Goal: Task Accomplishment & Management: Use online tool/utility

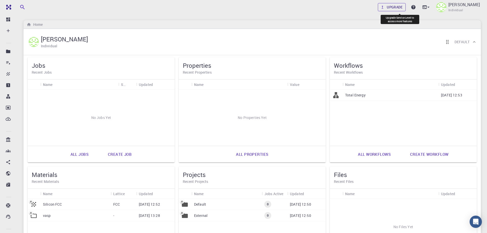
click at [405, 8] on link "Upgrade" at bounding box center [391, 7] width 28 height 8
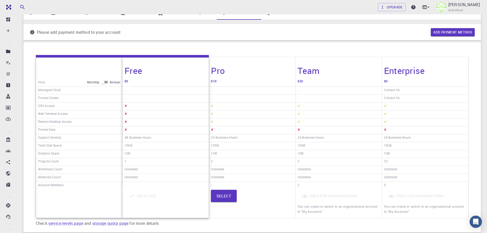
scroll to position [51, 0]
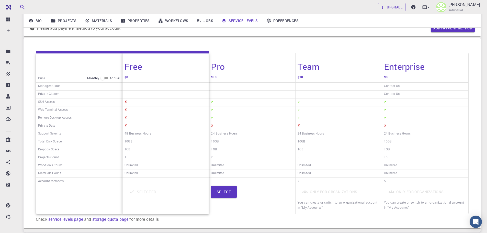
click at [47, 109] on h6 "Web Terminal Access" at bounding box center [53, 110] width 30 height 7
click at [52, 117] on h6 "Remote Desktop Access" at bounding box center [54, 118] width 33 height 7
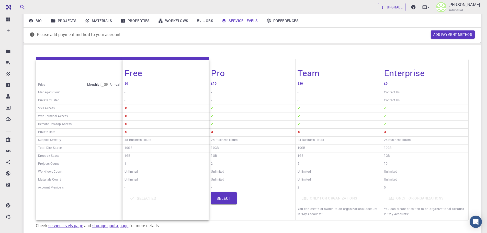
scroll to position [39, 0]
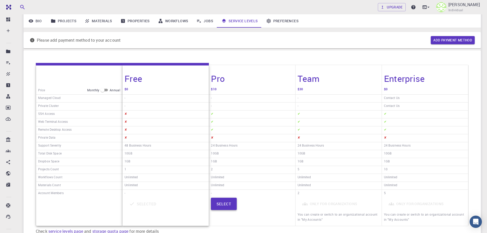
click at [229, 203] on button "Select" at bounding box center [224, 203] width 26 height 12
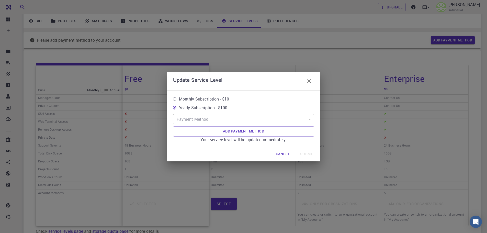
click at [307, 118] on body "Free Dashboard Create New Job New Material Create Material Upload File Import f…" at bounding box center [243, 122] width 487 height 323
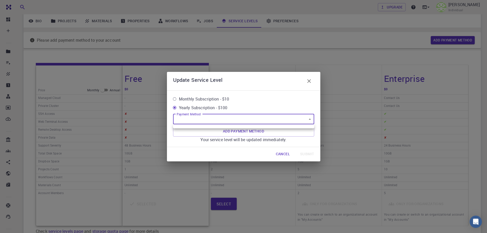
click at [307, 118] on div at bounding box center [243, 116] width 487 height 233
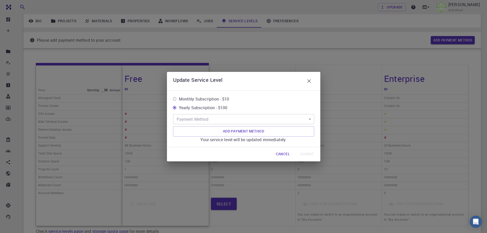
click at [289, 98] on label "Monthly Subscription - $10" at bounding box center [240, 98] width 140 height 9
click at [179, 98] on input "Monthly Subscription - $10" at bounding box center [174, 98] width 9 height 9
radio input "true"
click at [310, 80] on icon "button" at bounding box center [309, 81] width 6 height 6
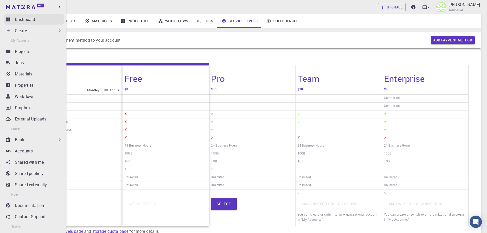
click at [15, 21] on link "Dashboard" at bounding box center [34, 19] width 60 height 10
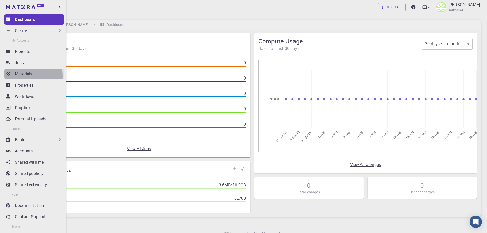
click at [16, 76] on p "Materials" at bounding box center [23, 74] width 17 height 6
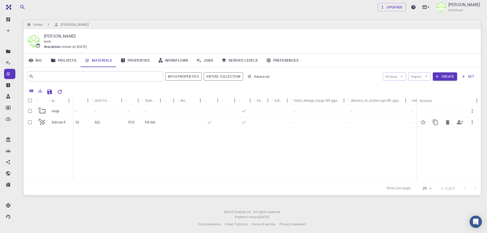
click at [58, 123] on p "Silicon FCC" at bounding box center [61, 122] width 19 height 5
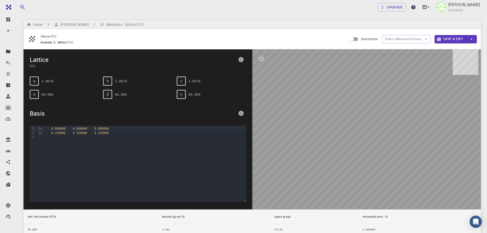
drag, startPoint x: 326, startPoint y: 84, endPoint x: 317, endPoint y: 114, distance: 31.7
click at [317, 114] on div at bounding box center [366, 129] width 229 height 160
drag, startPoint x: 361, startPoint y: 92, endPoint x: 349, endPoint y: 72, distance: 23.0
click at [354, 112] on div at bounding box center [366, 129] width 229 height 160
click at [353, 40] on input "Description" at bounding box center [350, 39] width 29 height 10
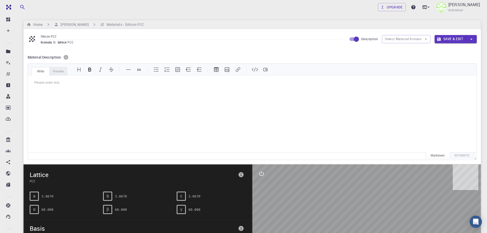
click at [58, 72] on div "Preview" at bounding box center [58, 71] width 18 height 8
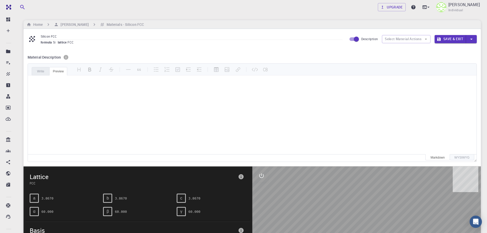
click at [44, 71] on div "Write" at bounding box center [41, 71] width 18 height 8
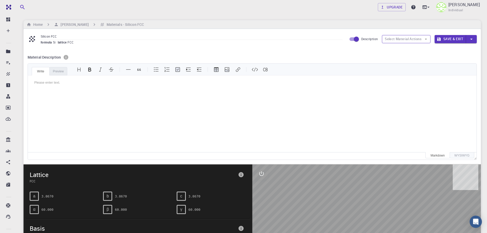
click at [393, 39] on button "Select Material Actions" at bounding box center [406, 39] width 49 height 8
click at [352, 40] on input "Description" at bounding box center [355, 39] width 29 height 10
checkbox input "false"
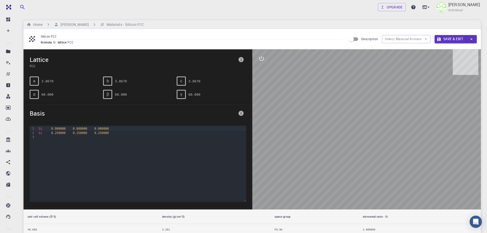
click at [39, 138] on div at bounding box center [141, 137] width 209 height 4
click at [105, 85] on div "b" at bounding box center [107, 80] width 9 height 9
click at [262, 58] on icon "interactive" at bounding box center [261, 58] width 6 height 6
click at [260, 73] on icon "view" at bounding box center [261, 71] width 6 height 4
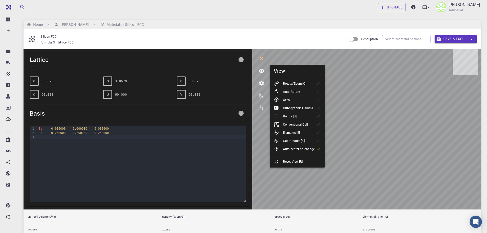
click at [287, 84] on p "Rotate/Zoom [O]" at bounding box center [294, 83] width 23 height 5
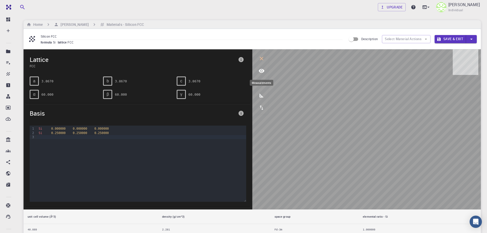
click at [264, 95] on icon "measurements" at bounding box center [261, 95] width 6 height 6
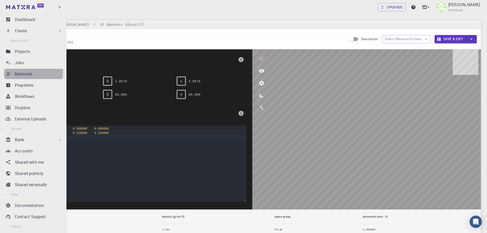
click at [26, 72] on p "Materials" at bounding box center [23, 74] width 17 height 6
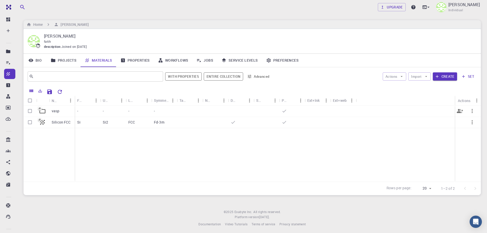
click at [55, 112] on p "vasp" at bounding box center [56, 110] width 8 height 5
click at [39, 100] on icon "Export" at bounding box center [40, 101] width 5 height 5
click at [121, 140] on div ".." at bounding box center [251, 149] width 457 height 66
click at [30, 121] on input "Select row" at bounding box center [30, 121] width 10 height 10
checkbox input "true"
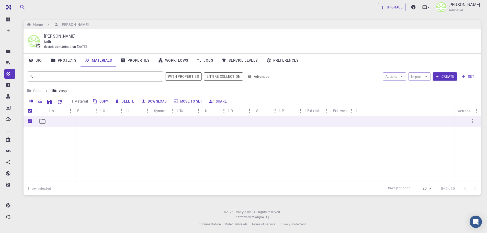
click at [30, 110] on input "Unselect all rows" at bounding box center [30, 111] width 10 height 10
checkbox input "false"
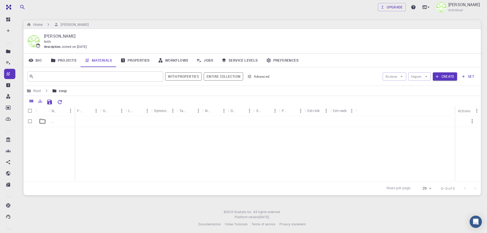
click at [32, 101] on icon "Columns" at bounding box center [32, 101] width 4 height 3
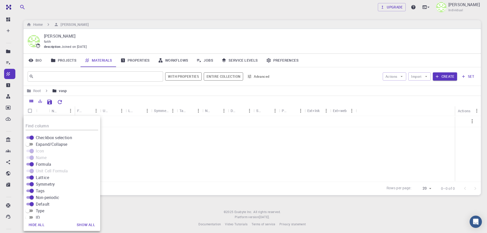
click at [118, 161] on div ".." at bounding box center [251, 149] width 457 height 66
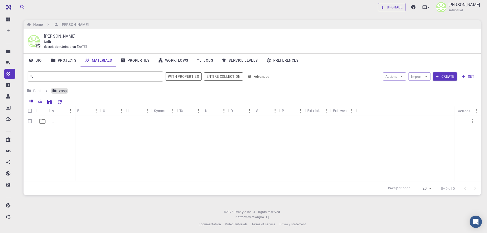
click at [55, 88] on icon "breadcrumb" at bounding box center [54, 90] width 5 height 5
click at [37, 90] on h6 "Root" at bounding box center [36, 91] width 10 height 6
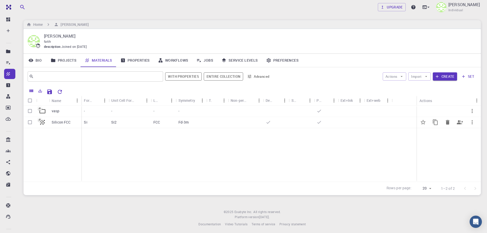
click at [58, 121] on p "Silicon FCC" at bounding box center [61, 122] width 19 height 5
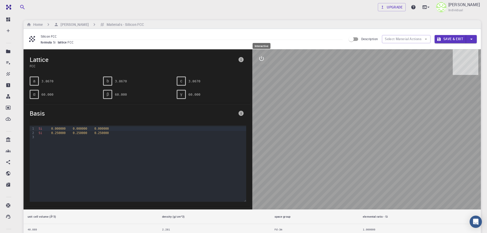
click at [263, 58] on icon "interactive" at bounding box center [261, 58] width 5 height 5
click at [260, 82] on icon "parameters" at bounding box center [261, 83] width 5 height 5
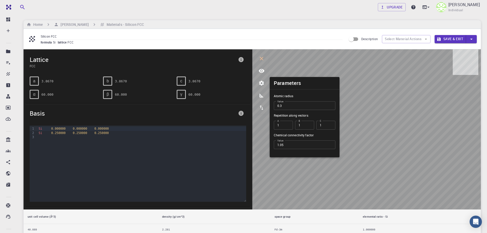
click at [329, 104] on input "0.3" at bounding box center [305, 105] width 62 height 9
click at [329, 104] on input "0.4" at bounding box center [305, 105] width 62 height 9
click at [330, 106] on input "0.3" at bounding box center [305, 105] width 62 height 9
type input "0.2"
click at [330, 106] on input "0.2" at bounding box center [305, 105] width 62 height 9
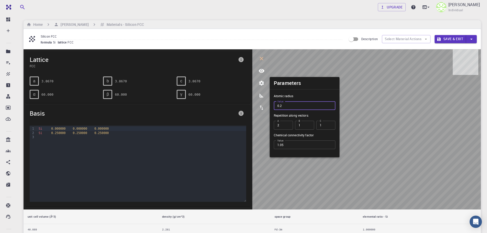
click at [288, 123] on input "2" at bounding box center [283, 125] width 19 height 9
click at [288, 123] on input "3" at bounding box center [283, 125] width 19 height 9
type input "4"
click at [288, 123] on input "4" at bounding box center [283, 125] width 19 height 9
click at [308, 123] on input "2" at bounding box center [304, 125] width 19 height 9
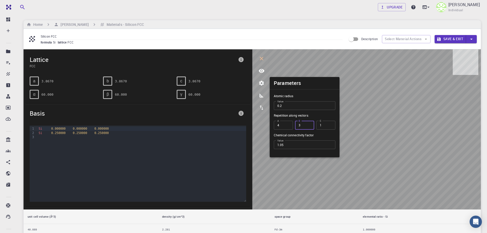
type input "3"
click at [308, 123] on input "3" at bounding box center [304, 125] width 19 height 9
click at [329, 123] on input "2" at bounding box center [325, 125] width 19 height 9
click at [329, 123] on input "3" at bounding box center [325, 125] width 19 height 9
type input "4"
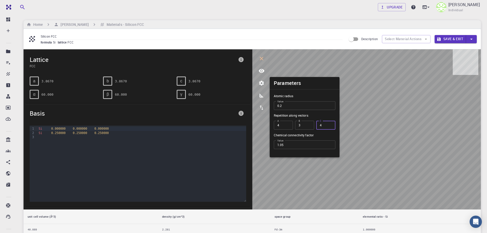
click at [329, 123] on input "4" at bounding box center [325, 125] width 19 height 9
type input "4"
click at [309, 124] on input "4" at bounding box center [304, 125] width 19 height 9
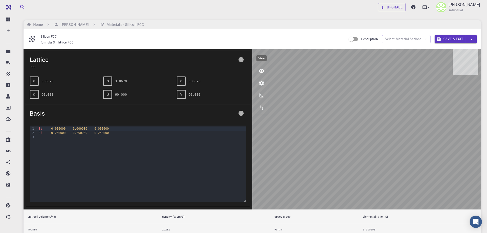
click at [260, 71] on icon "view" at bounding box center [261, 71] width 6 height 6
click at [262, 107] on icon "export" at bounding box center [261, 107] width 6 height 6
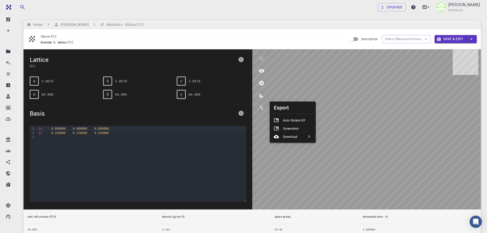
click at [308, 136] on icon at bounding box center [308, 136] width 5 height 5
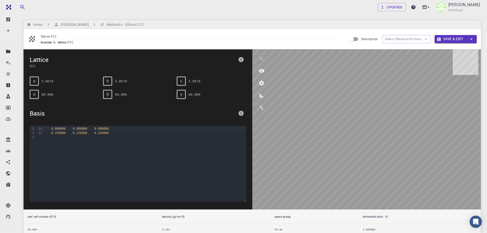
click at [153, 40] on div "formula Si lattice FCC" at bounding box center [191, 42] width 301 height 5
click at [431, 6] on icon at bounding box center [427, 7] width 5 height 5
click at [305, 139] on div at bounding box center [243, 116] width 487 height 233
click at [104, 27] on h6 "Materials - Silicon FCC" at bounding box center [123, 25] width 39 height 6
click at [263, 82] on icon "parameters" at bounding box center [261, 83] width 5 height 5
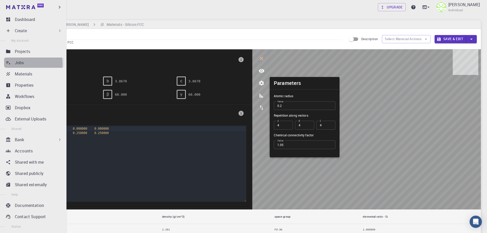
click at [21, 64] on p "Jobs" at bounding box center [19, 63] width 9 height 6
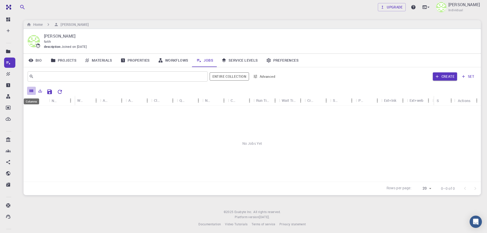
click at [32, 91] on icon "Columns" at bounding box center [32, 90] width 4 height 3
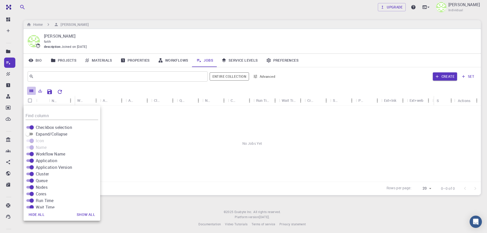
click at [32, 91] on icon "Columns" at bounding box center [32, 90] width 4 height 3
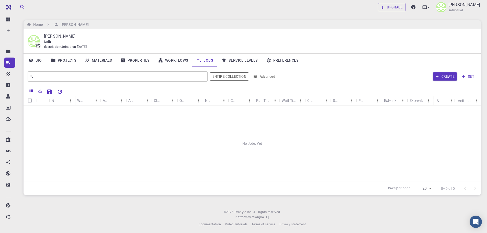
click at [71, 60] on link "Projects" at bounding box center [63, 60] width 34 height 13
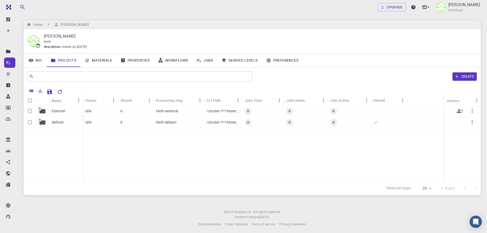
click at [55, 112] on p "External" at bounding box center [59, 110] width 14 height 5
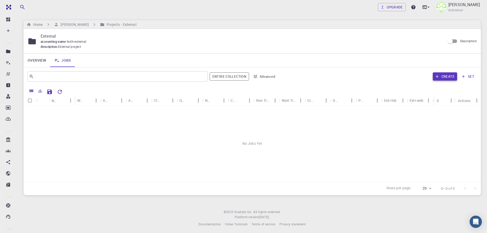
click at [449, 75] on button "Create" at bounding box center [444, 76] width 24 height 8
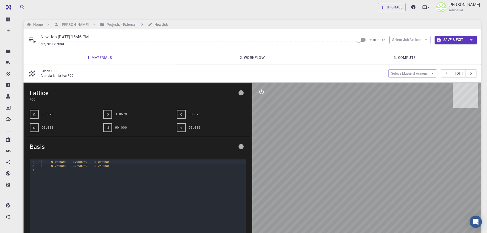
click at [251, 56] on link "2. Workflow" at bounding box center [252, 57] width 152 height 13
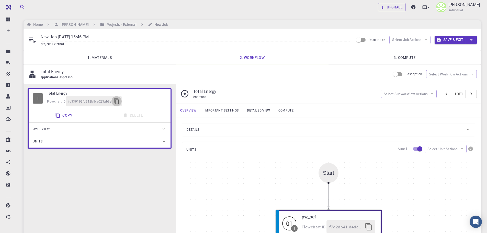
click at [116, 100] on icon "button" at bounding box center [116, 101] width 6 height 6
click at [327, 176] on div "Start" at bounding box center [328, 173] width 20 height 20
click at [370, 223] on icon "button" at bounding box center [370, 226] width 7 height 8
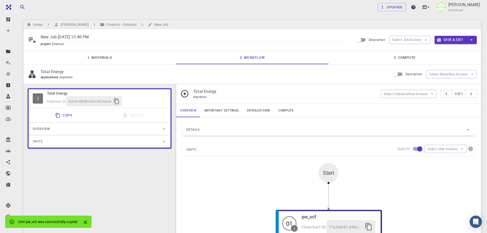
click at [212, 110] on link "Important settings" at bounding box center [221, 110] width 42 height 13
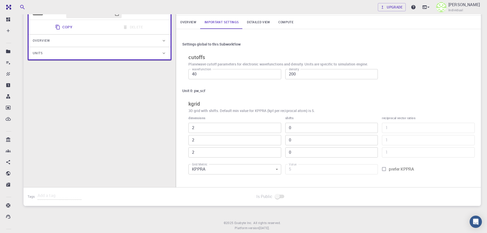
scroll to position [101, 0]
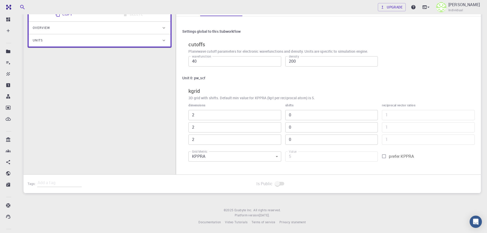
click at [276, 158] on body "Free Dashboard Create New Job New Material Create Material Upload File Import f…" at bounding box center [243, 66] width 487 height 334
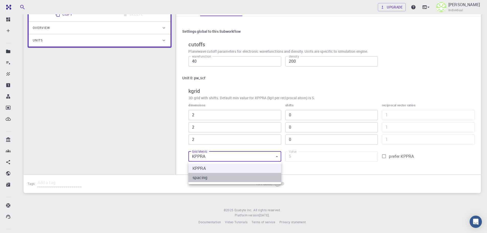
click at [256, 175] on li "spacing" at bounding box center [234, 177] width 93 height 9
type input "1"
type input "0.995"
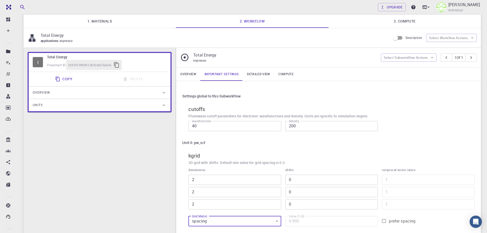
scroll to position [24, 0]
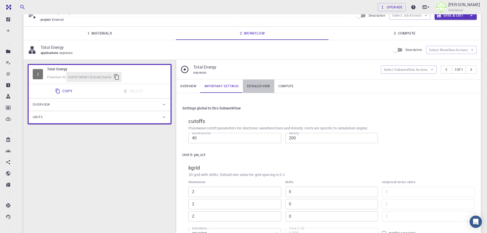
click at [252, 86] on link "Detailed view" at bounding box center [258, 85] width 31 height 13
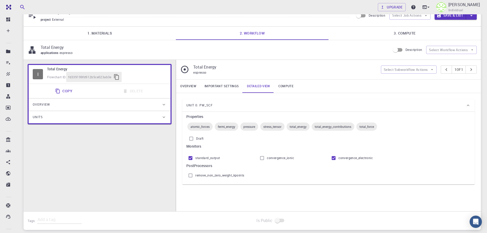
click at [224, 128] on span "fermi_energy" at bounding box center [226, 126] width 23 height 4
click at [282, 85] on link "Compute" at bounding box center [285, 85] width 23 height 13
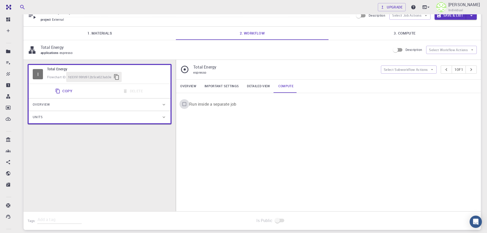
click at [184, 105] on input "Run inside a separate job" at bounding box center [184, 104] width 10 height 10
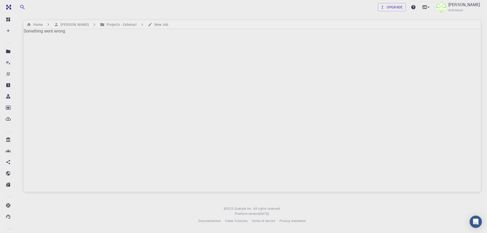
scroll to position [0, 0]
click at [123, 23] on h6 "Projects - External" at bounding box center [120, 25] width 32 height 6
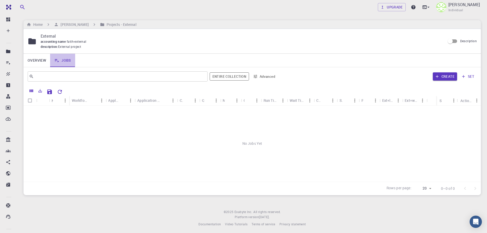
click at [69, 62] on link "Jobs" at bounding box center [62, 60] width 25 height 13
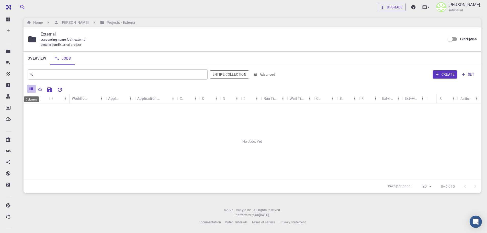
click at [33, 88] on icon "Columns" at bounding box center [32, 88] width 4 height 3
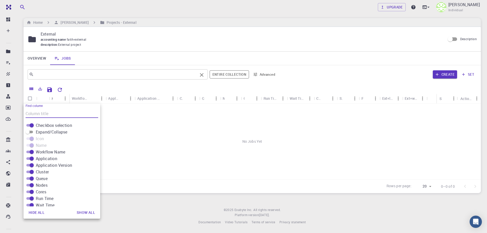
click at [44, 76] on input "text" at bounding box center [116, 74] width 164 height 7
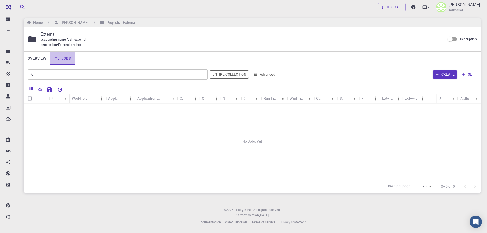
click at [67, 58] on link "Jobs" at bounding box center [62, 58] width 25 height 13
click at [40, 60] on link "Overview" at bounding box center [36, 58] width 27 height 13
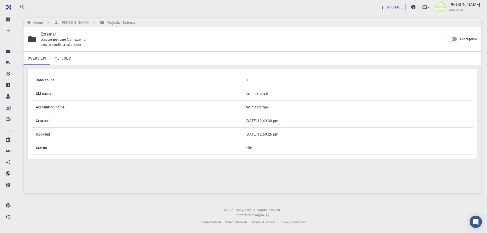
click at [48, 34] on p "External" at bounding box center [241, 34] width 400 height 6
click at [63, 23] on h6 "[PERSON_NAME]" at bounding box center [73, 23] width 30 height 6
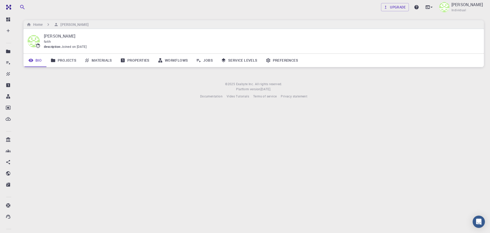
click at [133, 63] on link "Properties" at bounding box center [135, 60] width 38 height 13
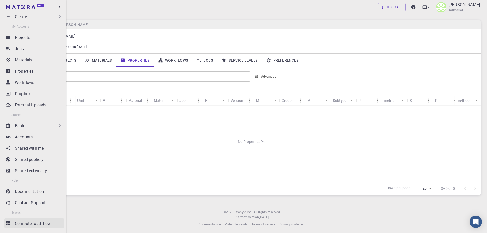
scroll to position [22, 0]
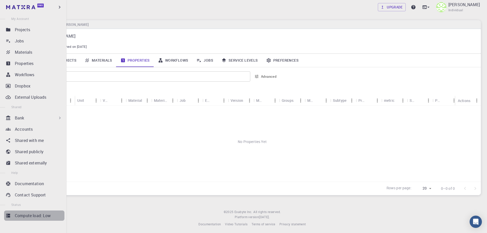
click at [43, 217] on p "Compute load: Low" at bounding box center [33, 215] width 36 height 6
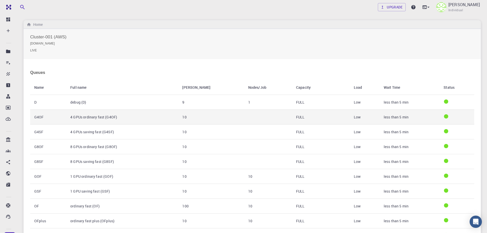
click at [65, 119] on th "G4OF" at bounding box center [48, 117] width 36 height 15
click at [76, 123] on td "4 GPUs ordinary fast (G4OF)" at bounding box center [122, 117] width 112 height 15
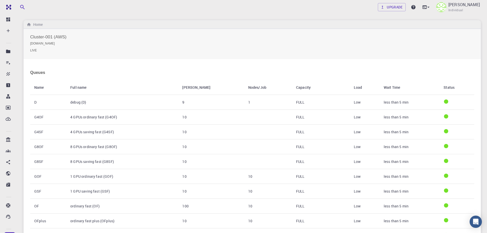
drag, startPoint x: 30, startPoint y: 74, endPoint x: 45, endPoint y: 76, distance: 15.7
click at [45, 76] on div "Queues Name Full name Max Nodes Nodes/Job Capacity Load Wait Time Status D debu…" at bounding box center [251, 220] width 457 height 323
copy h4 "Qu"
click at [30, 25] on icon "breadcrumb" at bounding box center [29, 24] width 4 height 3
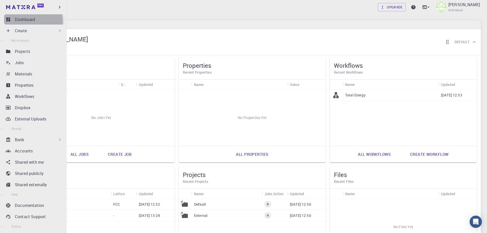
click at [18, 22] on p "Dashboard" at bounding box center [25, 19] width 20 height 6
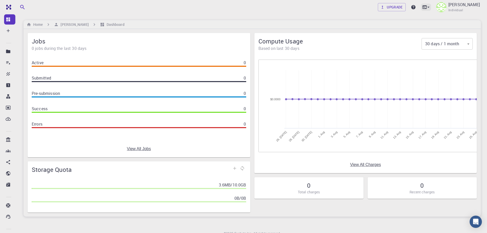
click at [431, 7] on icon at bounding box center [427, 7] width 5 height 5
click at [394, 22] on div "Terminal" at bounding box center [391, 21] width 16 height 6
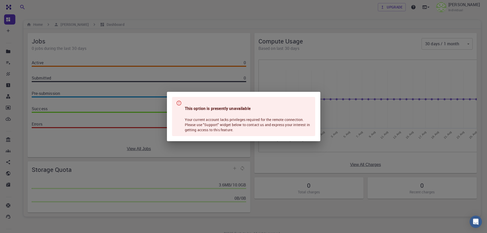
click at [180, 84] on div "This option is presently unavailable Your current account lacks privileges requ…" at bounding box center [243, 116] width 487 height 233
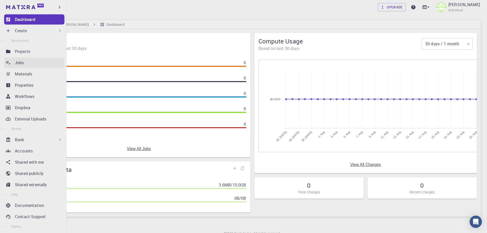
click at [29, 62] on div "Jobs" at bounding box center [40, 63] width 50 height 6
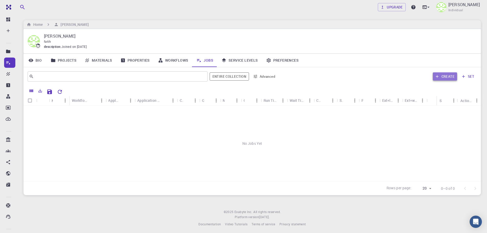
click at [447, 78] on button "Create" at bounding box center [444, 76] width 24 height 8
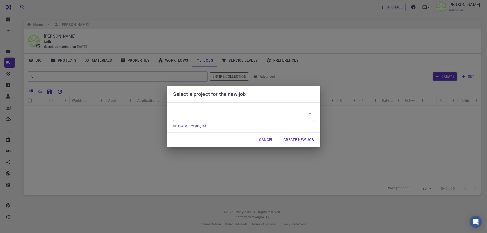
click at [311, 111] on body "Free Dashboard Create New Job New Material Create Material Upload File Import f…" at bounding box center [243, 117] width 487 height 235
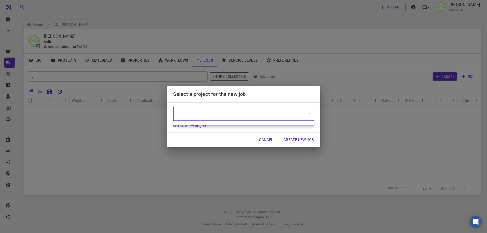
click at [223, 110] on div at bounding box center [243, 116] width 487 height 233
click at [195, 125] on link "create new project" at bounding box center [191, 125] width 30 height 5
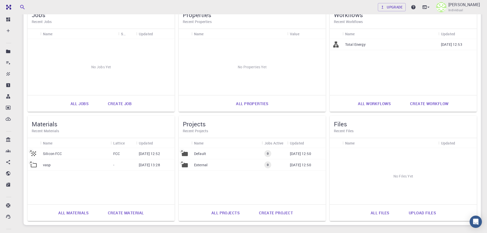
scroll to position [51, 0]
click at [42, 165] on div "vasp" at bounding box center [75, 164] width 70 height 11
click at [32, 163] on icon at bounding box center [31, 161] width 4 height 4
click at [37, 150] on icon at bounding box center [33, 152] width 7 height 7
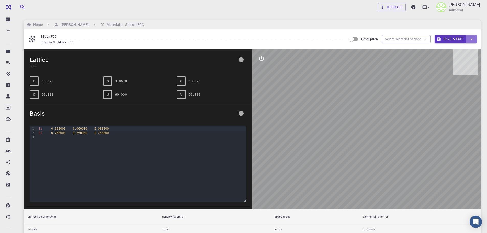
click at [472, 40] on icon "button" at bounding box center [471, 39] width 6 height 6
click at [251, 77] on div at bounding box center [243, 116] width 487 height 233
